Goal: Task Accomplishment & Management: Use online tool/utility

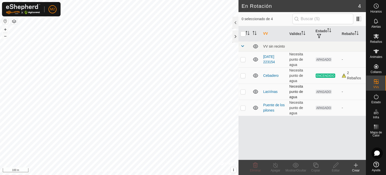
click at [243, 91] on p-checkbox at bounding box center [243, 91] width 5 height 4
click at [257, 165] on icon at bounding box center [255, 164] width 5 height 5
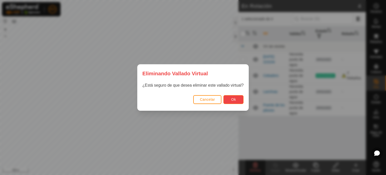
click at [236, 98] on button "Ok" at bounding box center [233, 99] width 20 height 9
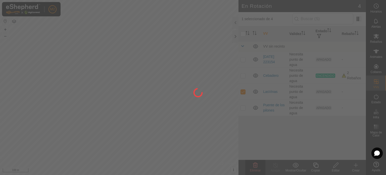
checkbox input "false"
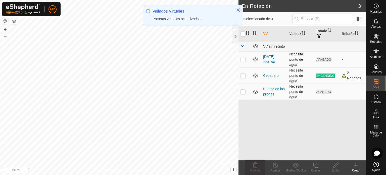
click at [241, 60] on p-checkbox at bounding box center [243, 59] width 5 height 4
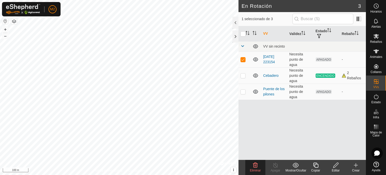
click at [257, 165] on icon at bounding box center [255, 164] width 5 height 5
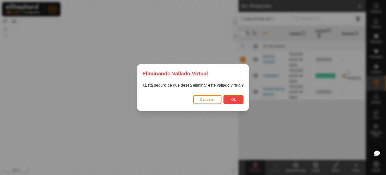
click at [233, 100] on span "Ok" at bounding box center [233, 99] width 5 height 4
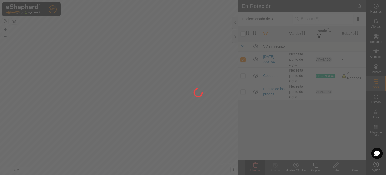
checkbox input "false"
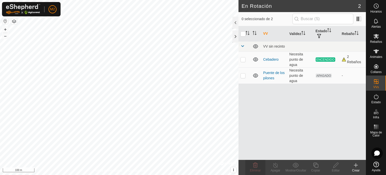
click at [354, 167] on icon at bounding box center [356, 165] width 6 height 6
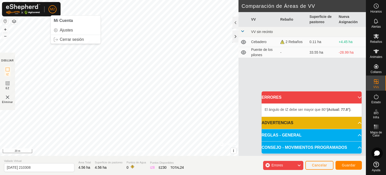
click at [53, 6] on div "M2 Mi Cuenta Ajustes Cerrar sesión Horarios Alertas Rebaños Animales Collares V…" at bounding box center [193, 87] width 386 height 175
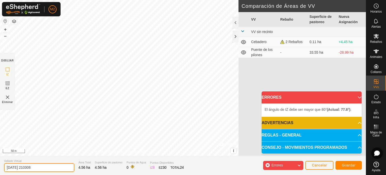
click at [49, 169] on input "[DATE] 210308" at bounding box center [39, 167] width 70 height 9
type input "2"
type input "v"
type input "[PERSON_NAME]"
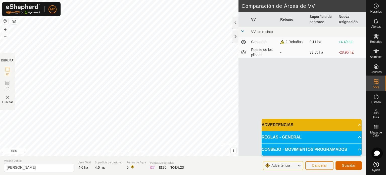
click at [345, 168] on button "Guardar" at bounding box center [349, 165] width 26 height 9
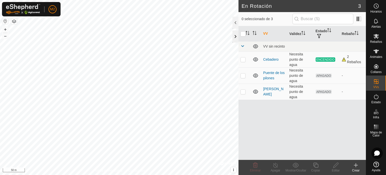
click at [234, 36] on div at bounding box center [235, 36] width 6 height 12
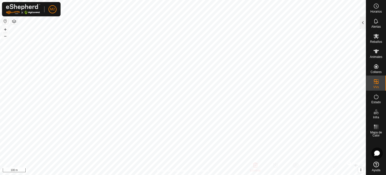
click at [42, 0] on html "M2 Horarios Alertas Rebaños Animales Collares VVs Estado Infra Mapa de Calor Ay…" at bounding box center [193, 87] width 386 height 175
click at [77, 0] on html "M2 Horarios Alertas Rebaños Animales Collares VVs Estado Infra Mapa de Calor Ay…" at bounding box center [193, 87] width 386 height 175
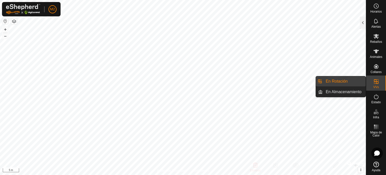
click at [342, 82] on link "En Rotación" at bounding box center [344, 81] width 43 height 10
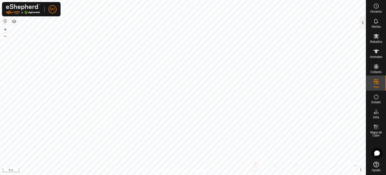
checkbox input "true"
click at [276, 174] on html "M2 Horarios Alertas Rebaños Animales Collares VVs Estado Infra Mapa de Calor Ay…" at bounding box center [193, 87] width 386 height 175
click at [386, 174] on html "M2 Horarios Alertas Rebaños Animales Collares VVs Estado Infra Mapa de Calor Ay…" at bounding box center [193, 87] width 386 height 175
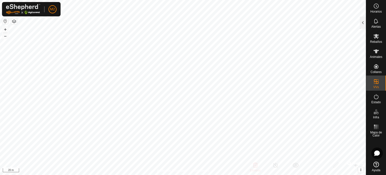
click at [173, 174] on html "M2 Horarios Alertas Rebaños Animales Collares VVs Estado Infra Mapa de Calor Ay…" at bounding box center [193, 87] width 386 height 175
click at [50, 174] on html "M2 Horarios Alertas Rebaños Animales Collares VVs Estado Infra Mapa de Calor Ay…" at bounding box center [193, 87] width 386 height 175
